Goal: Transaction & Acquisition: Purchase product/service

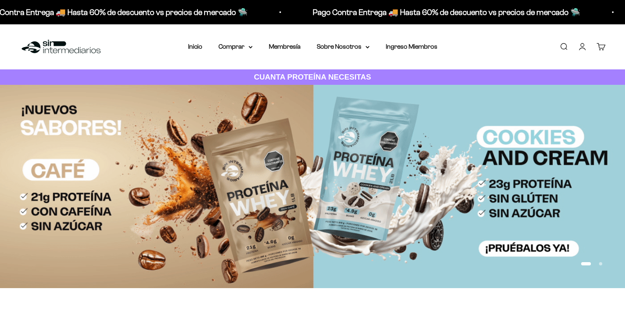
click at [581, 46] on link "Iniciar sesión" at bounding box center [582, 46] width 9 height 9
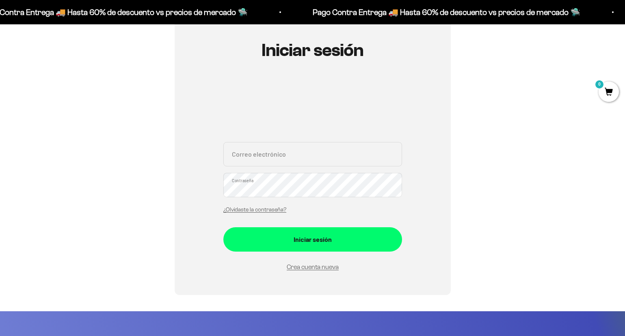
scroll to position [84, 0]
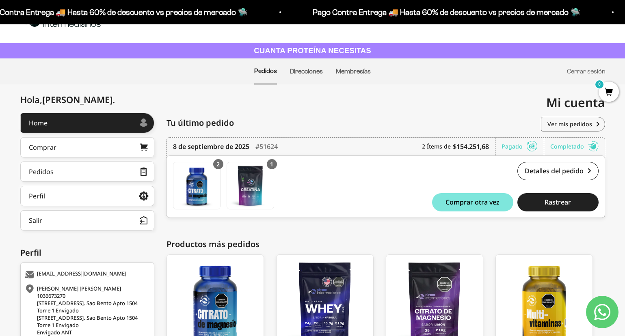
scroll to position [15, 0]
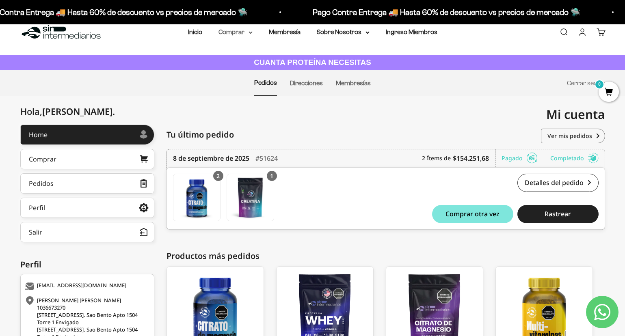
click at [237, 32] on summary "Comprar" at bounding box center [235, 32] width 34 height 11
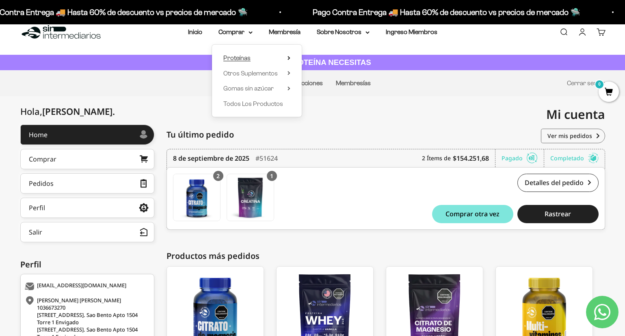
click at [252, 58] on summary "Proteínas" at bounding box center [256, 58] width 67 height 11
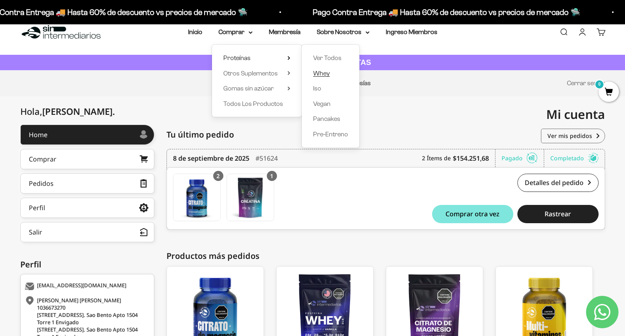
click at [326, 70] on span "Whey" at bounding box center [321, 73] width 17 height 7
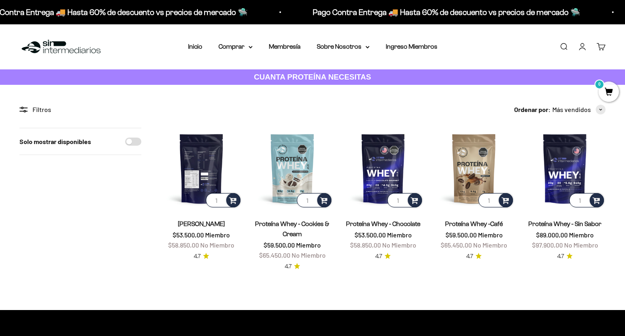
click at [206, 167] on img at bounding box center [201, 168] width 81 height 81
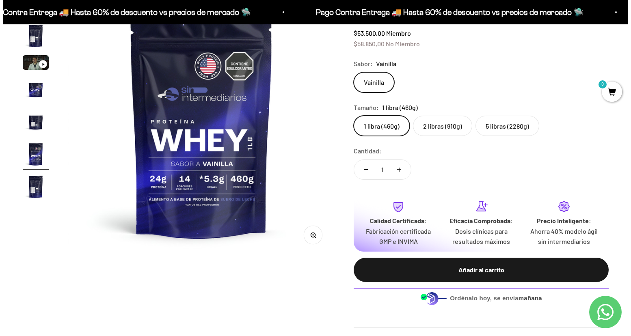
scroll to position [119, 0]
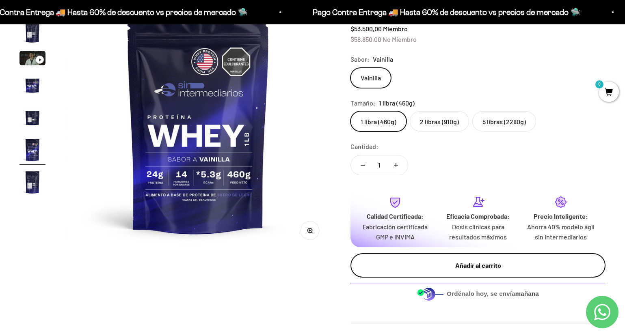
click at [453, 265] on div "Añadir al carrito" at bounding box center [477, 265] width 222 height 11
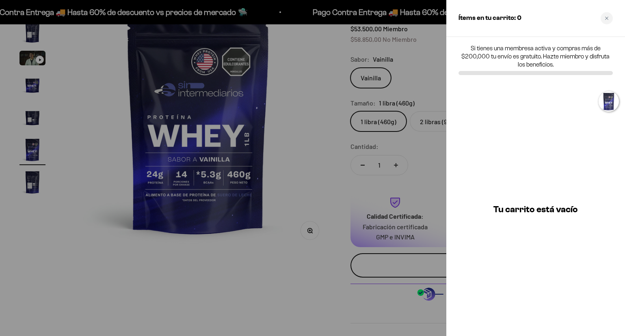
scroll to position [0, 1395]
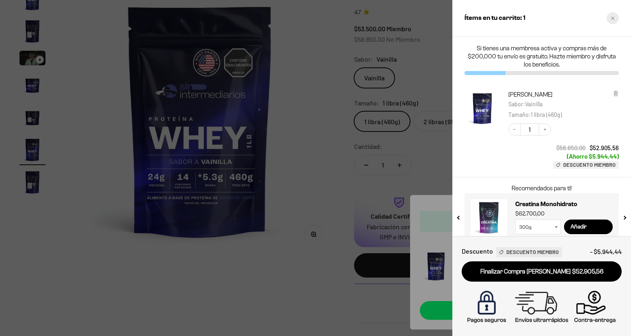
click at [612, 21] on div "Close cart" at bounding box center [612, 18] width 12 height 12
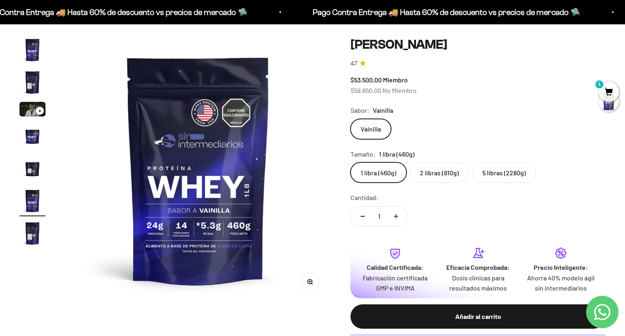
scroll to position [0, 0]
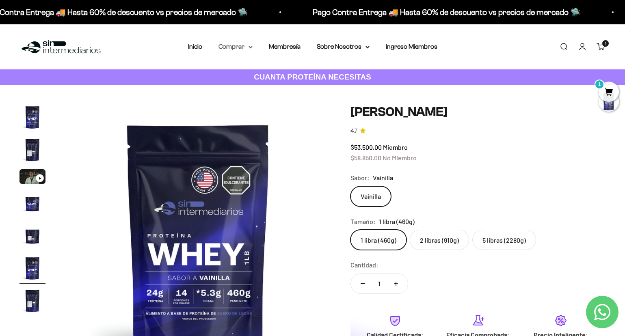
click at [235, 47] on summary "Comprar" at bounding box center [235, 46] width 34 height 11
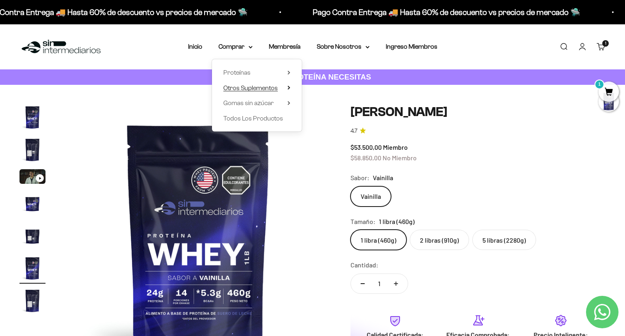
click at [286, 87] on summary "Otros Suplementos" at bounding box center [256, 88] width 67 height 11
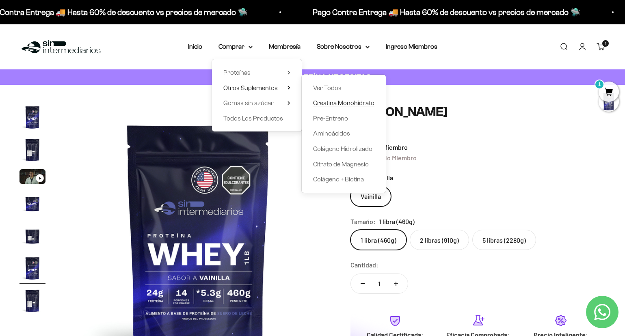
click at [338, 101] on span "Creatina Monohidrato" at bounding box center [343, 102] width 61 height 7
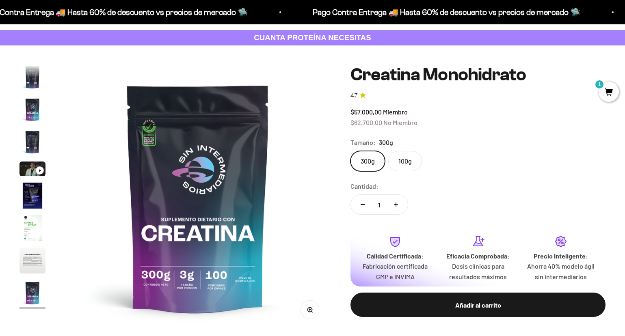
scroll to position [49, 0]
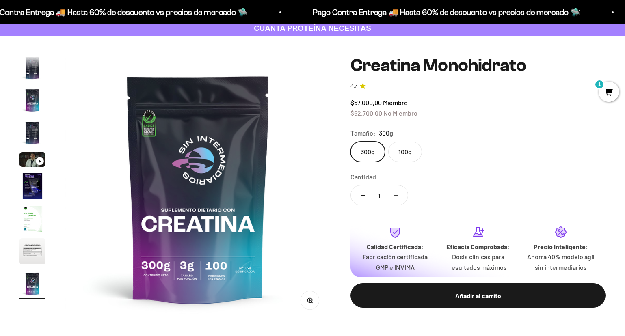
click at [399, 194] on button "Aumentar cantidad" at bounding box center [396, 194] width 24 height 19
click at [363, 195] on icon "Reducir cantidad" at bounding box center [362, 195] width 4 height 1
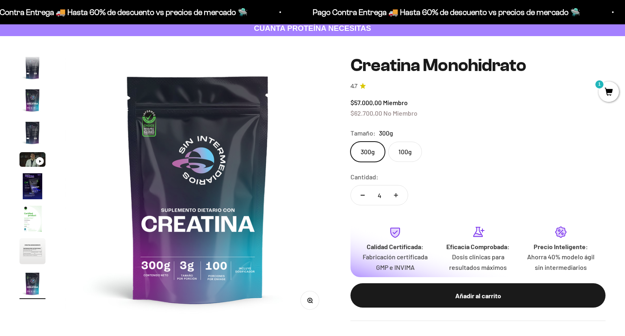
type input "3"
